Goal: Information Seeking & Learning: Learn about a topic

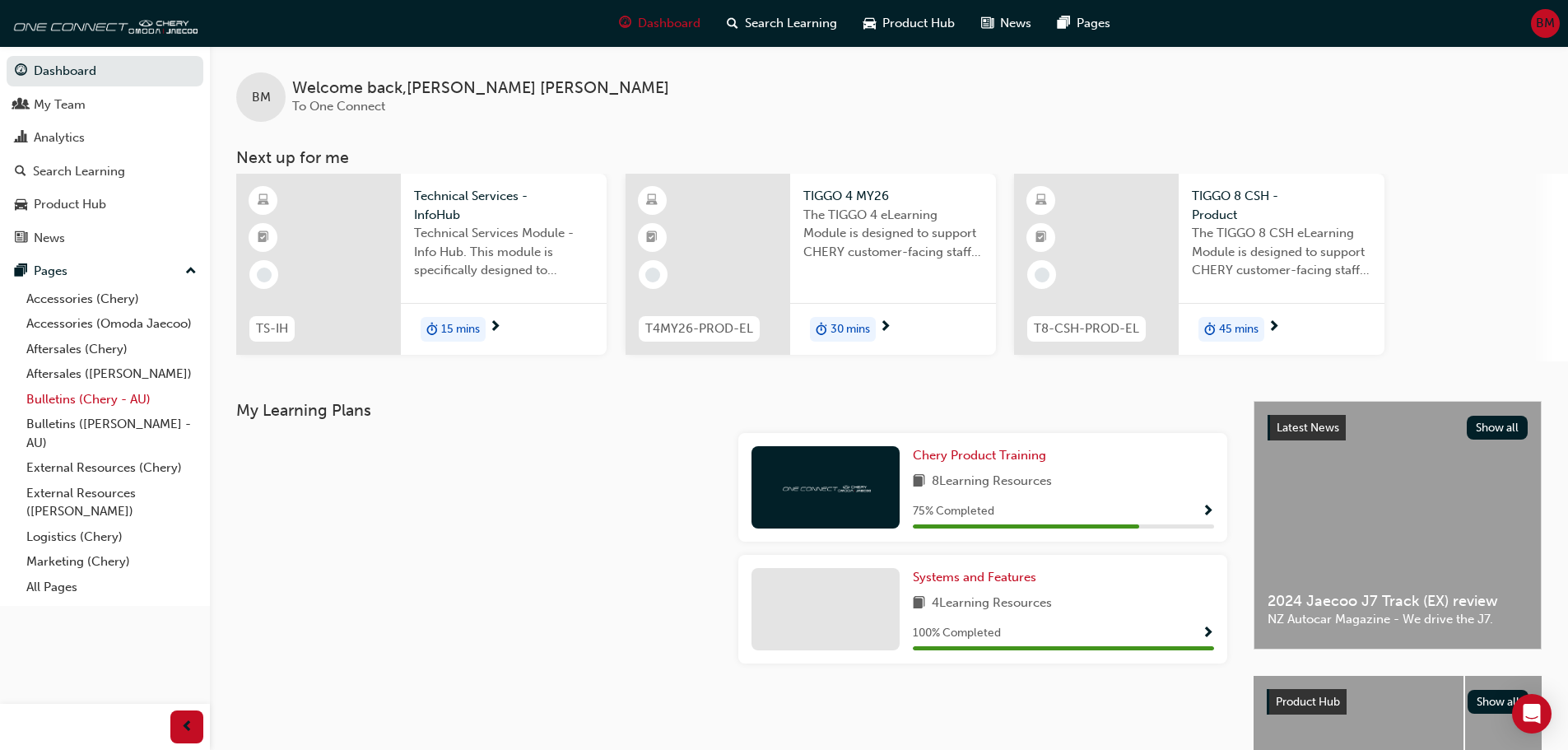
click at [109, 400] on link "Bulletins (Chery - AU)" at bounding box center [111, 399] width 183 height 25
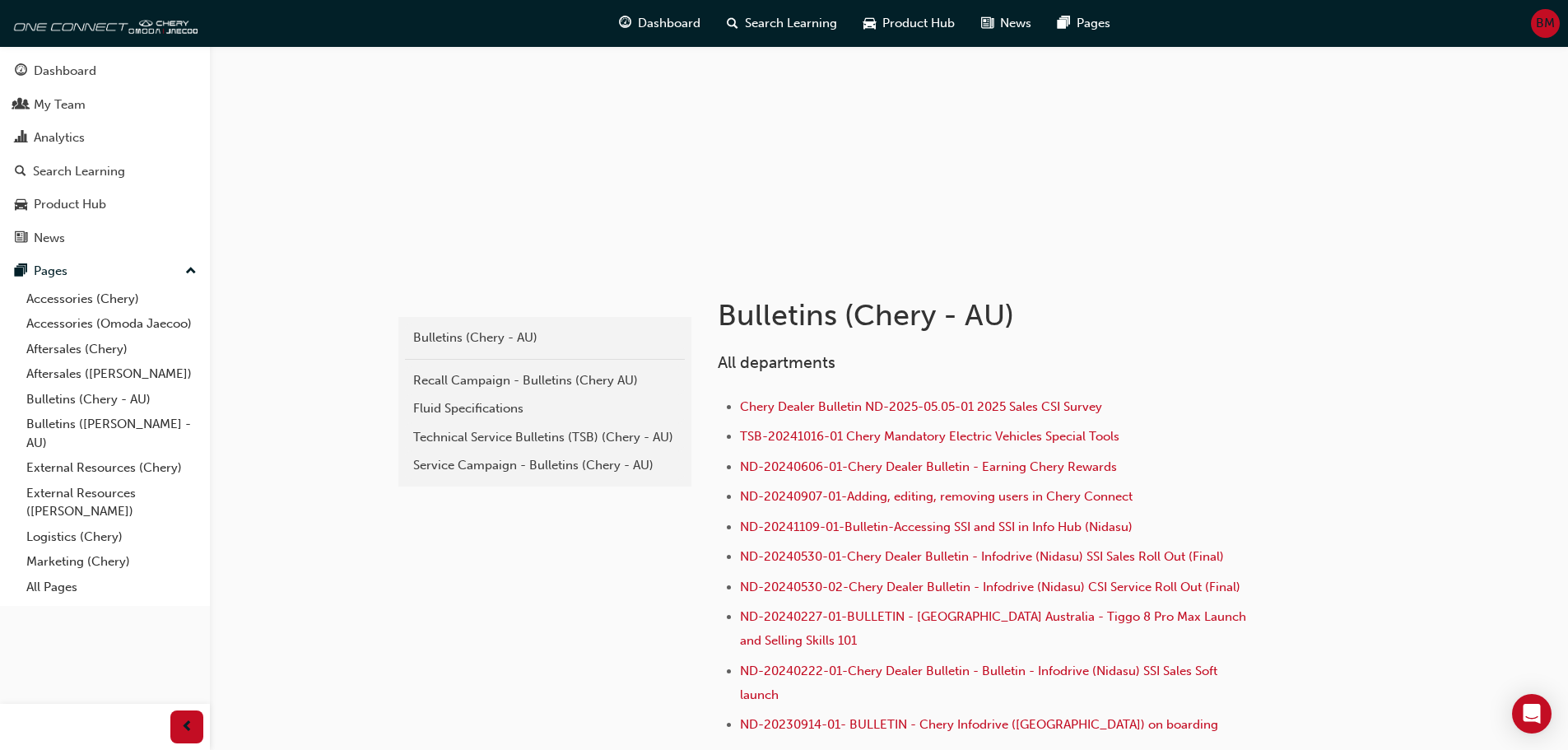
scroll to position [274, 0]
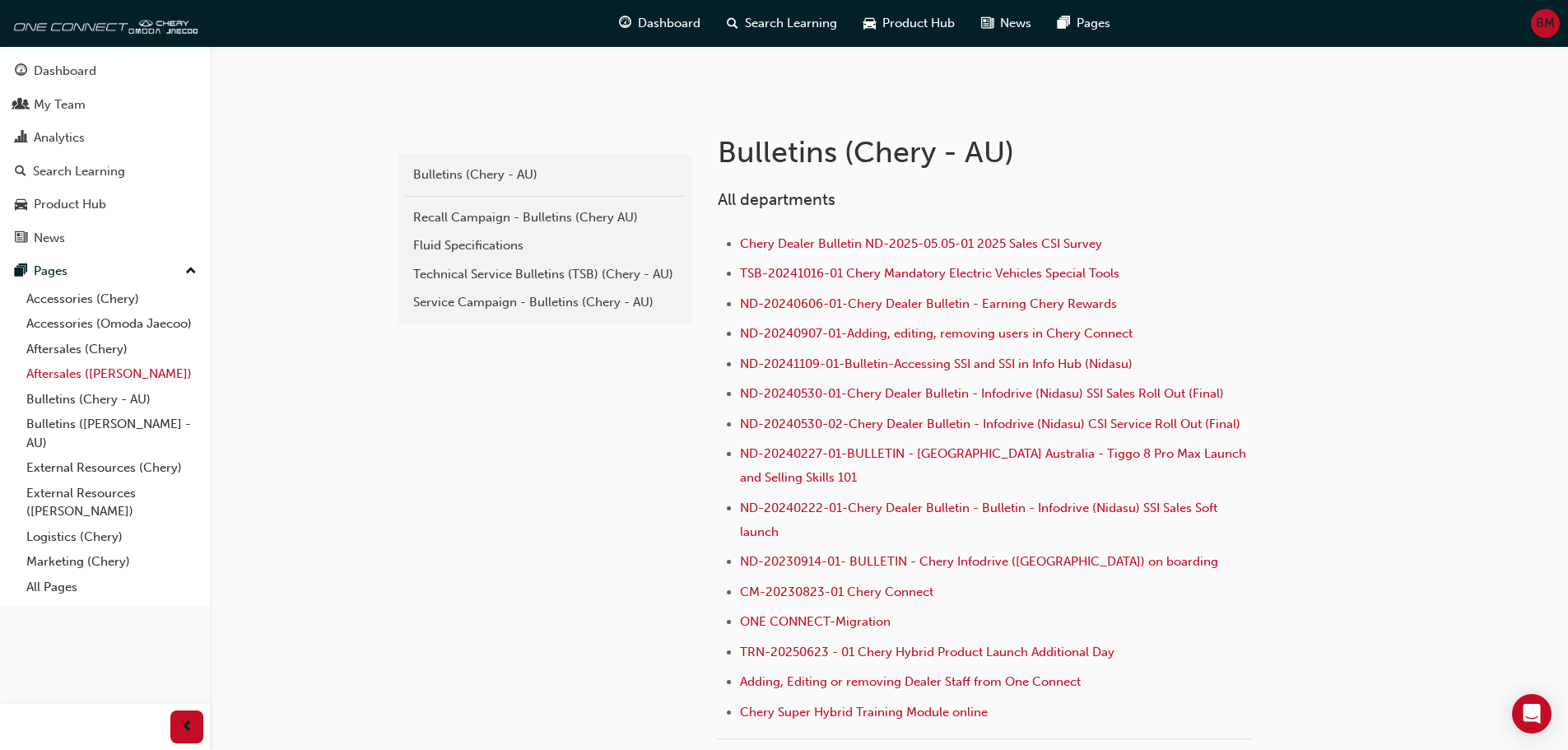
click at [142, 376] on link "Aftersales ([PERSON_NAME])" at bounding box center [111, 374] width 183 height 25
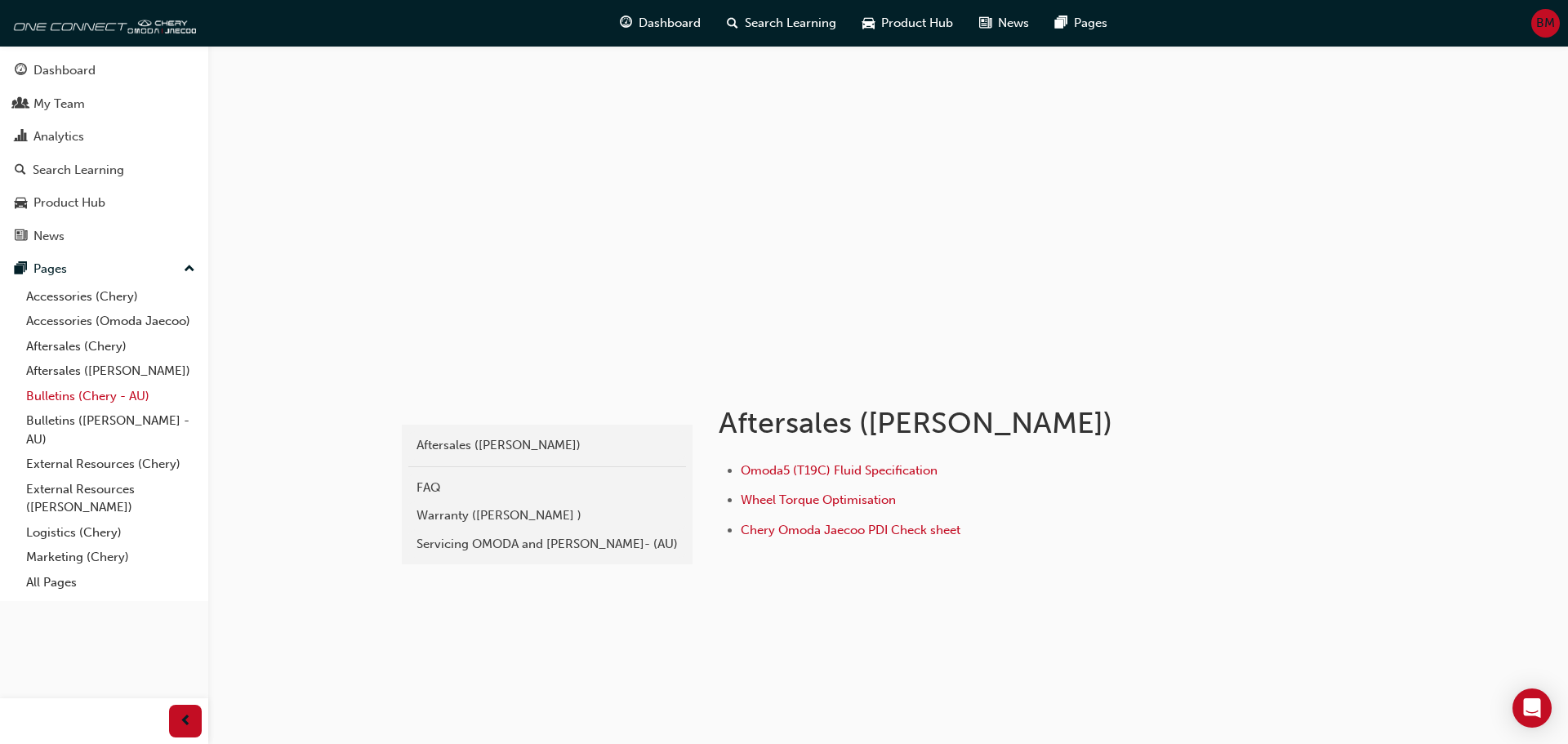
click at [133, 400] on link "Bulletins (Chery - AU)" at bounding box center [110, 396] width 182 height 25
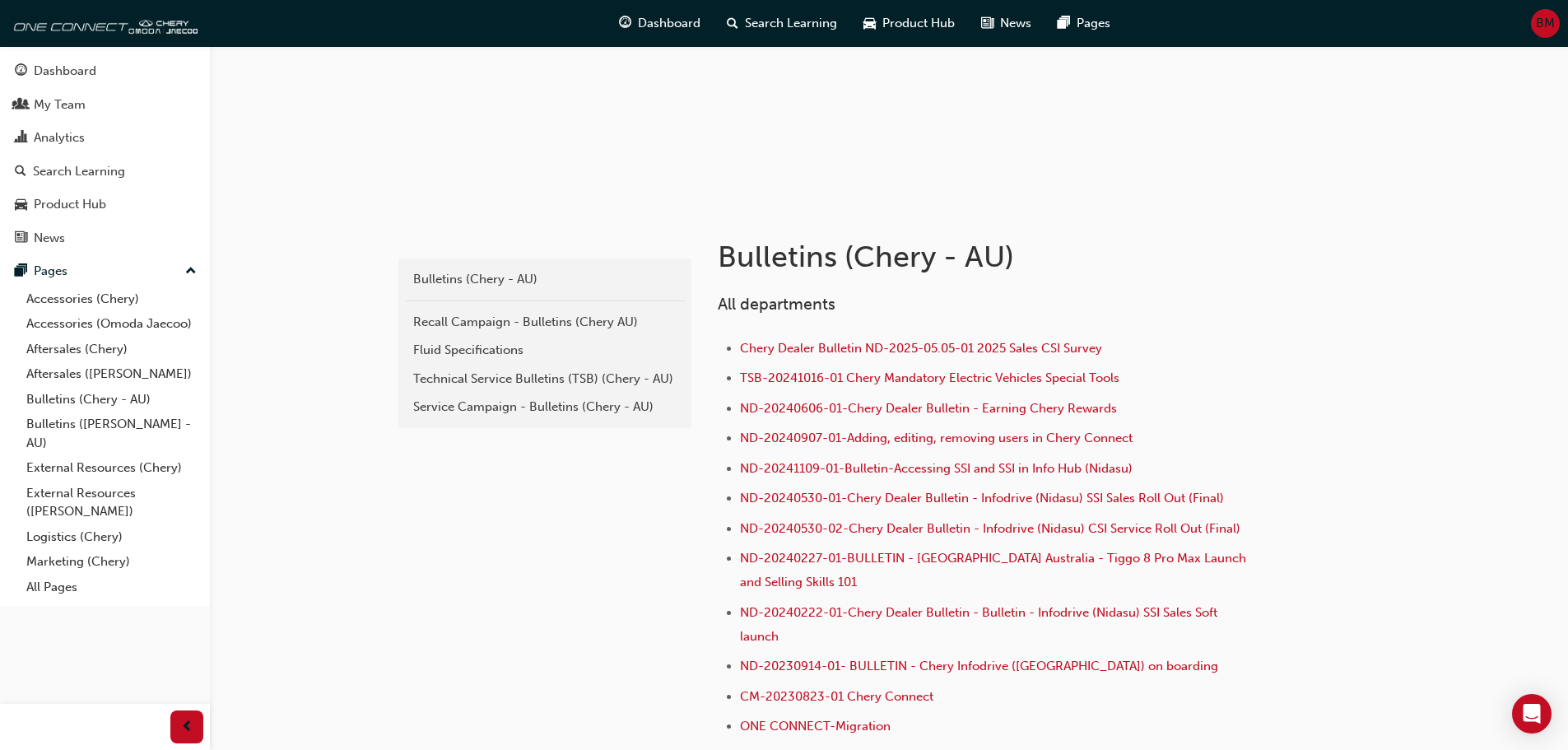
scroll to position [115, 0]
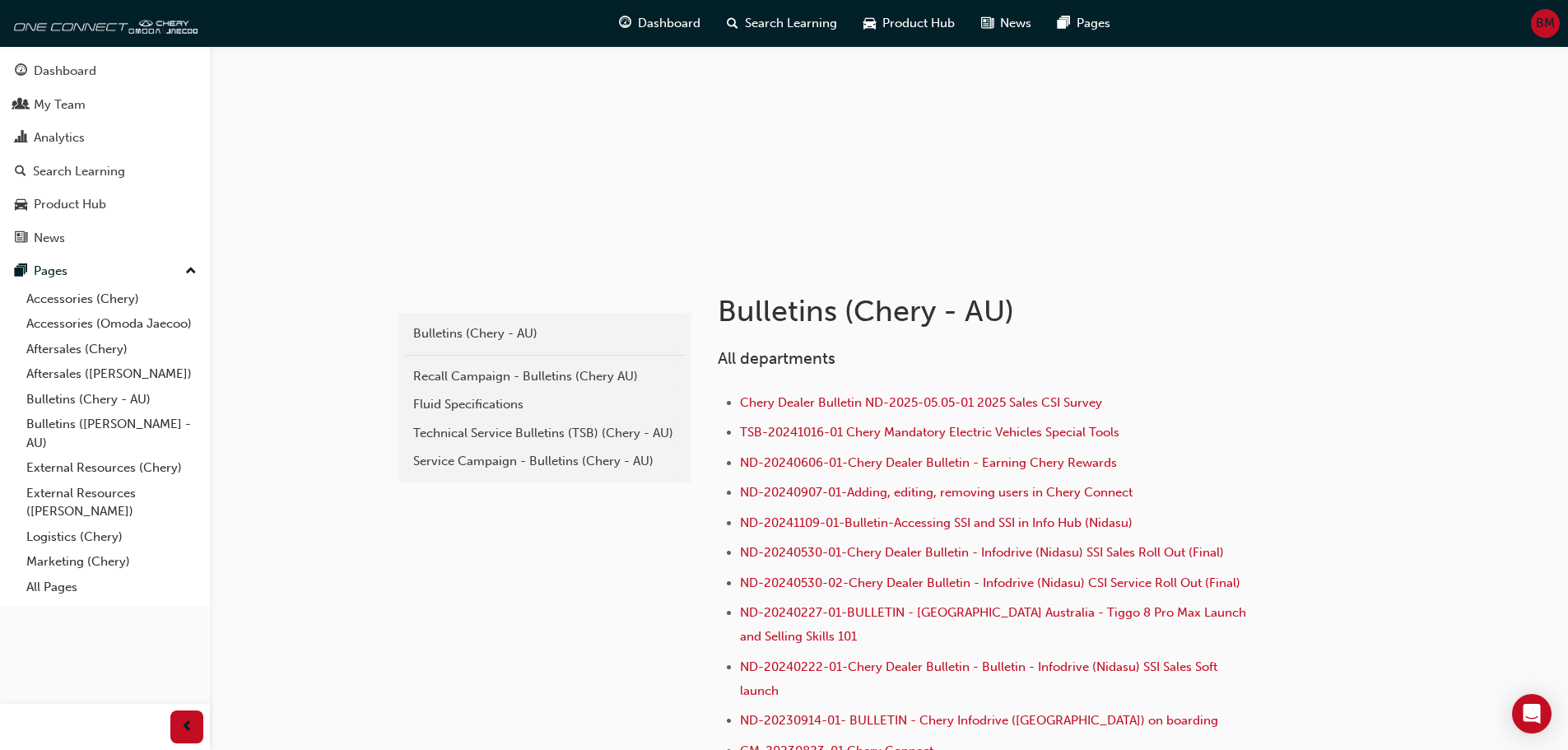
click at [575, 386] on link "Recall Campaign - Bulletins (Chery AU)" at bounding box center [544, 376] width 279 height 29
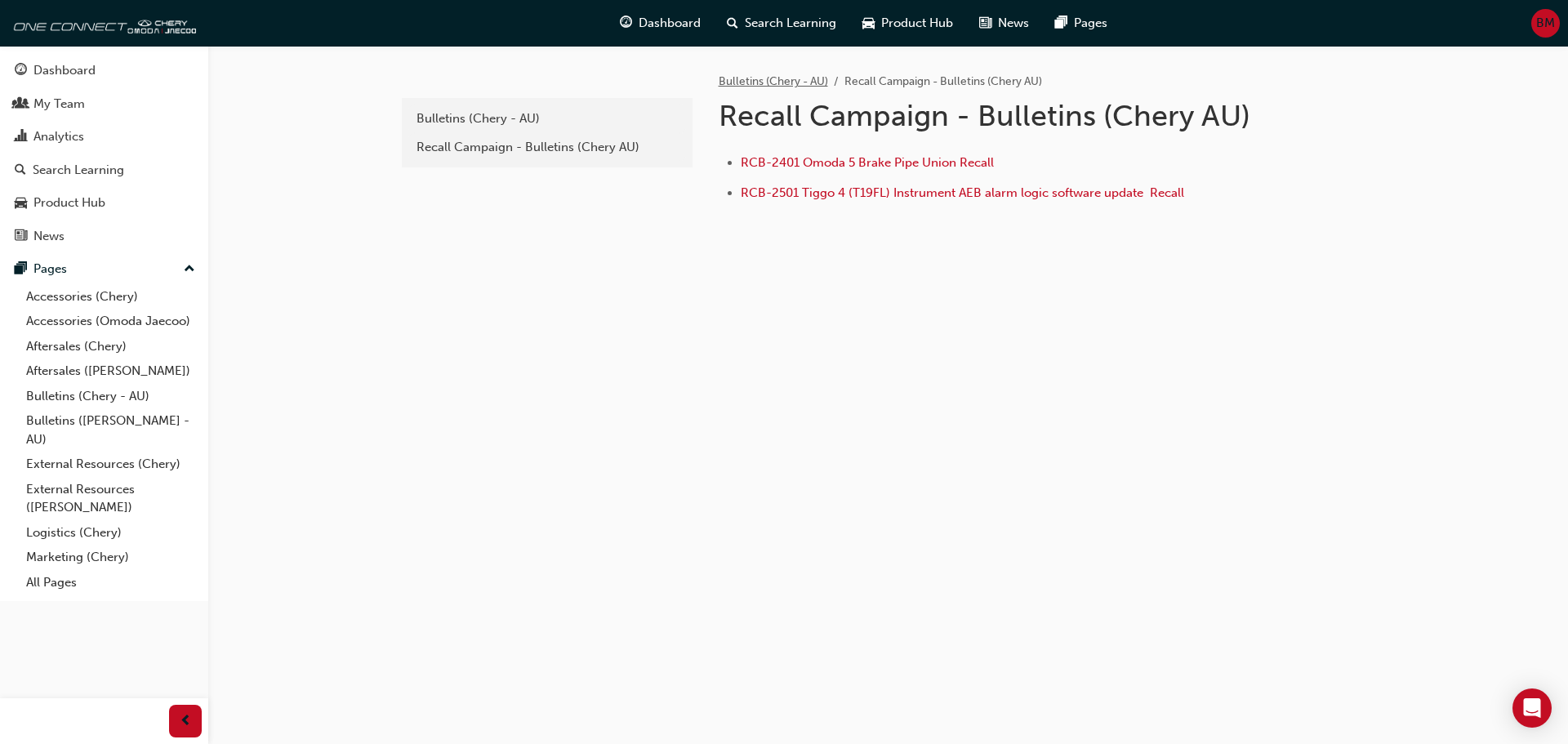
click at [777, 83] on link "Bulletins (Chery - AU)" at bounding box center [773, 81] width 109 height 14
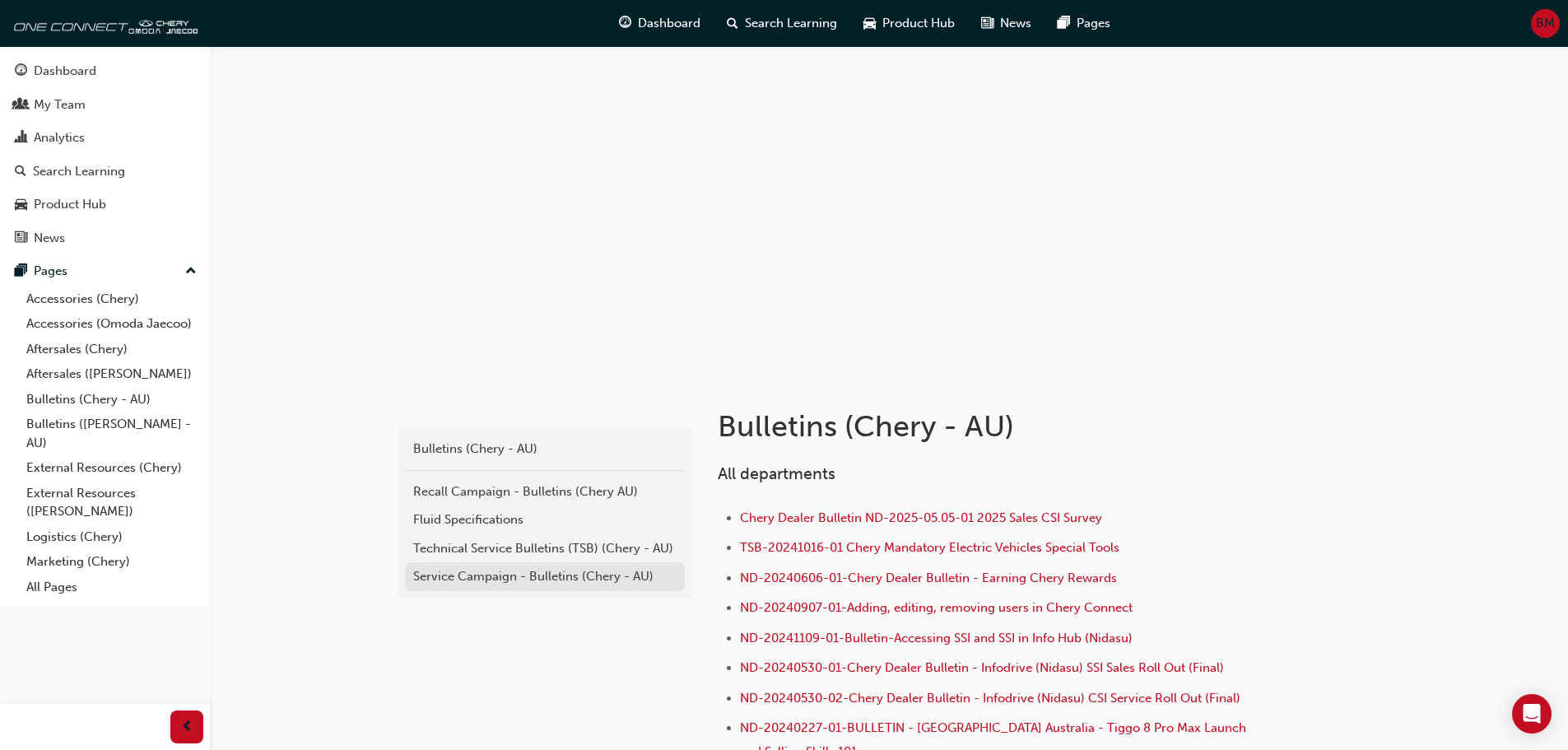
click at [530, 577] on div "Service Campaign - Bulletins (Chery - AU)" at bounding box center [545, 577] width 263 height 19
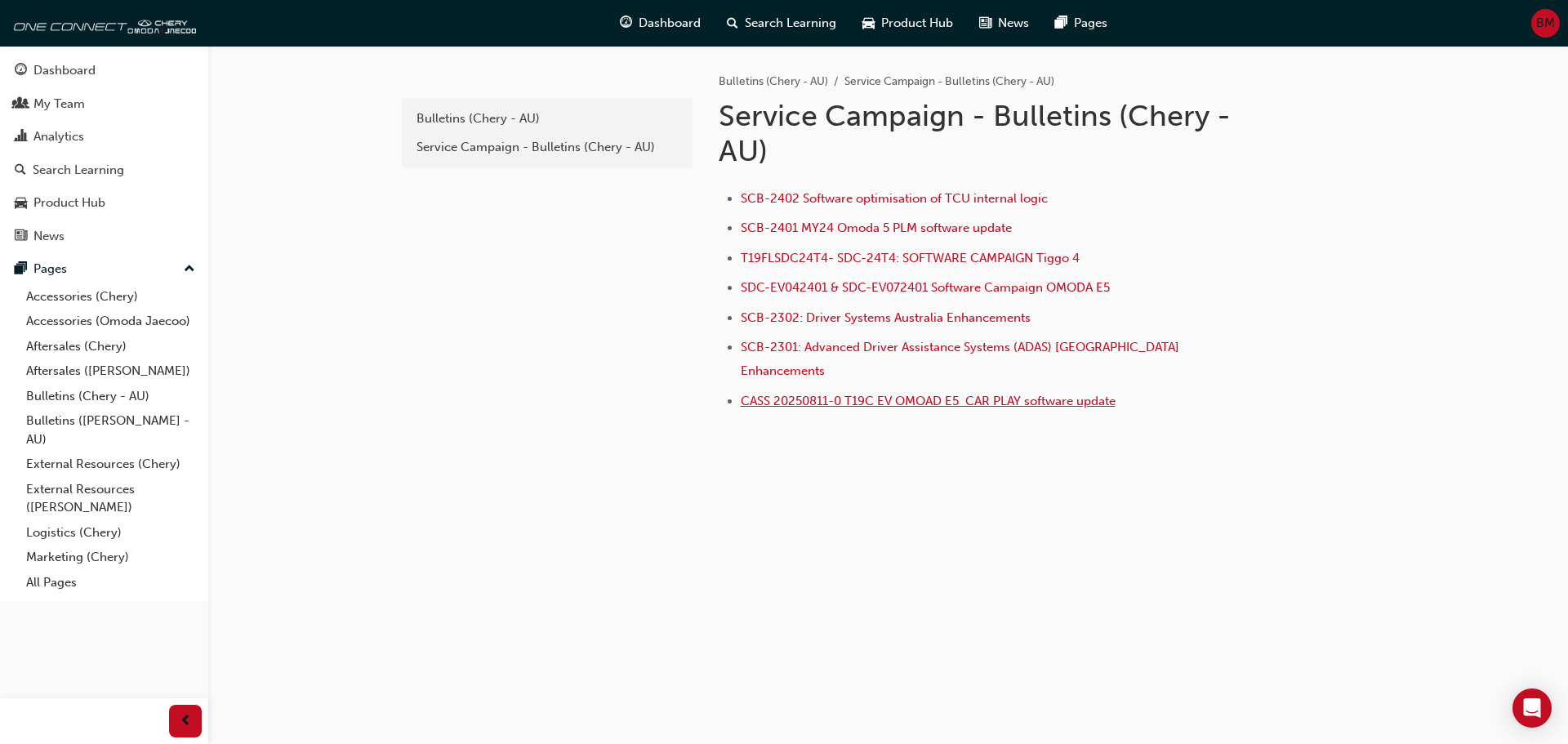
click at [803, 394] on span "CASS 20250811-0 T19C EV OMOAD E5 CAR PLAY software update" at bounding box center [928, 401] width 375 height 15
